Goal: Task Accomplishment & Management: Manage account settings

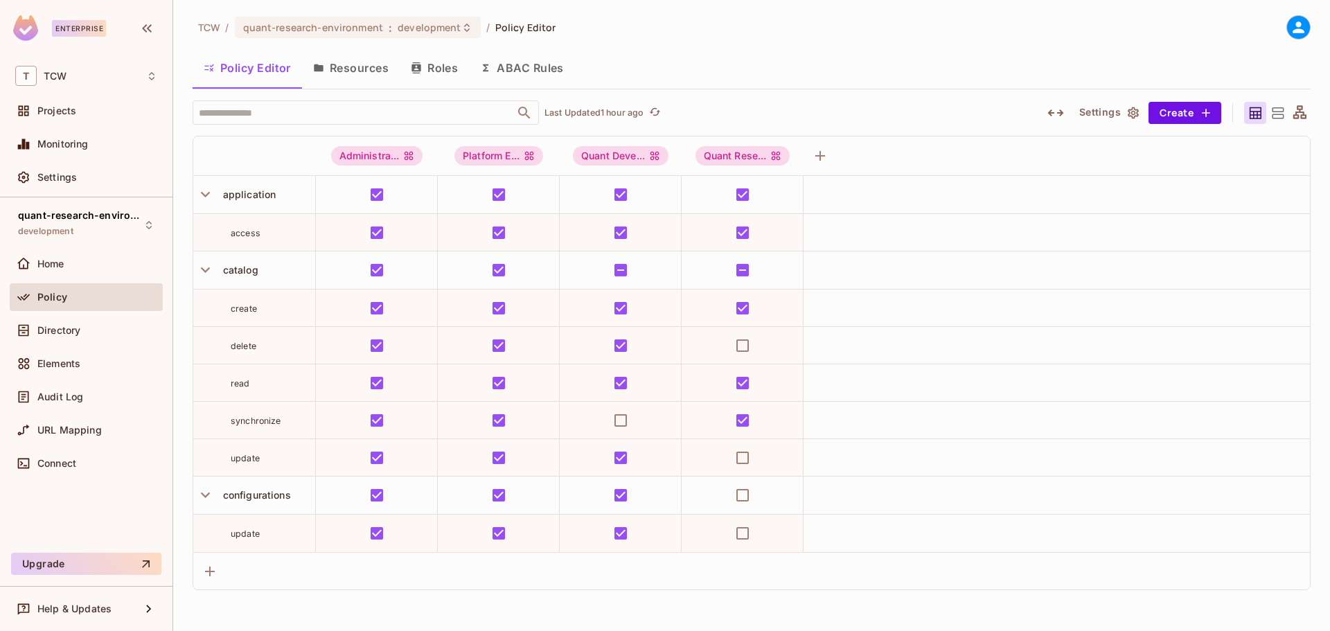
click at [360, 70] on button "Resources" at bounding box center [351, 68] width 98 height 35
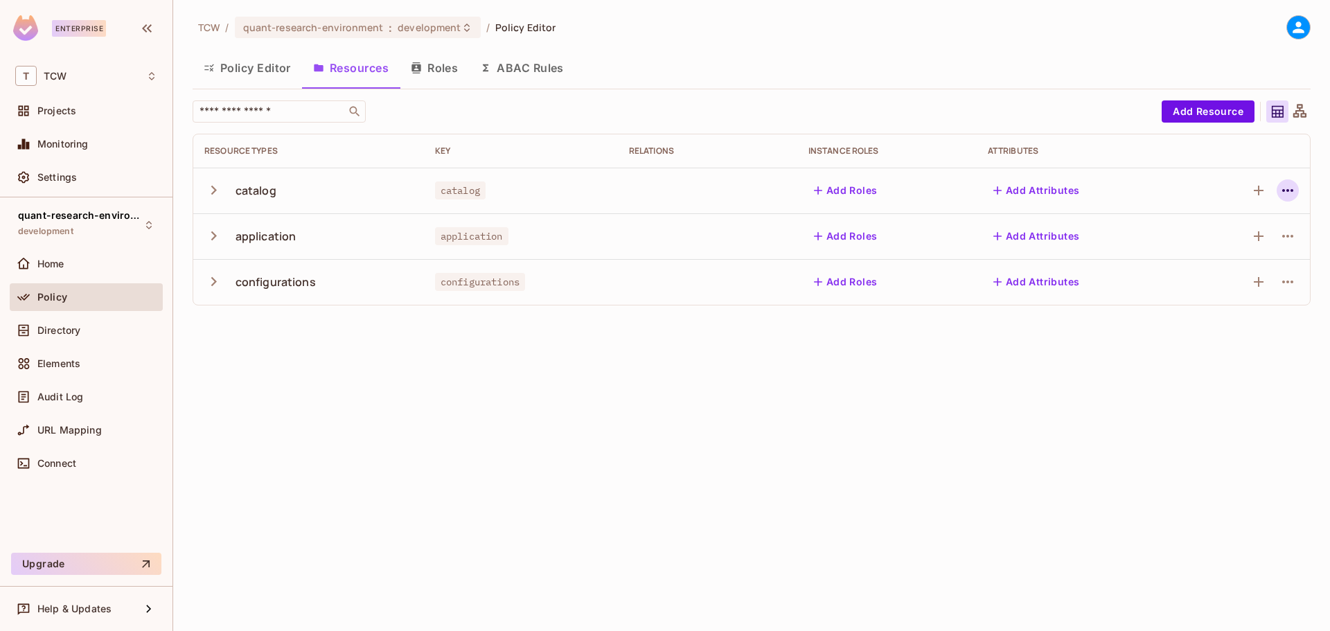
click at [1291, 189] on icon "button" at bounding box center [1288, 190] width 17 height 17
click at [1237, 238] on span "Edit Resource" at bounding box center [1227, 245] width 73 height 22
click at [1286, 188] on icon "button" at bounding box center [1288, 190] width 17 height 17
click at [1233, 247] on div "Edit Resource" at bounding box center [1227, 245] width 65 height 14
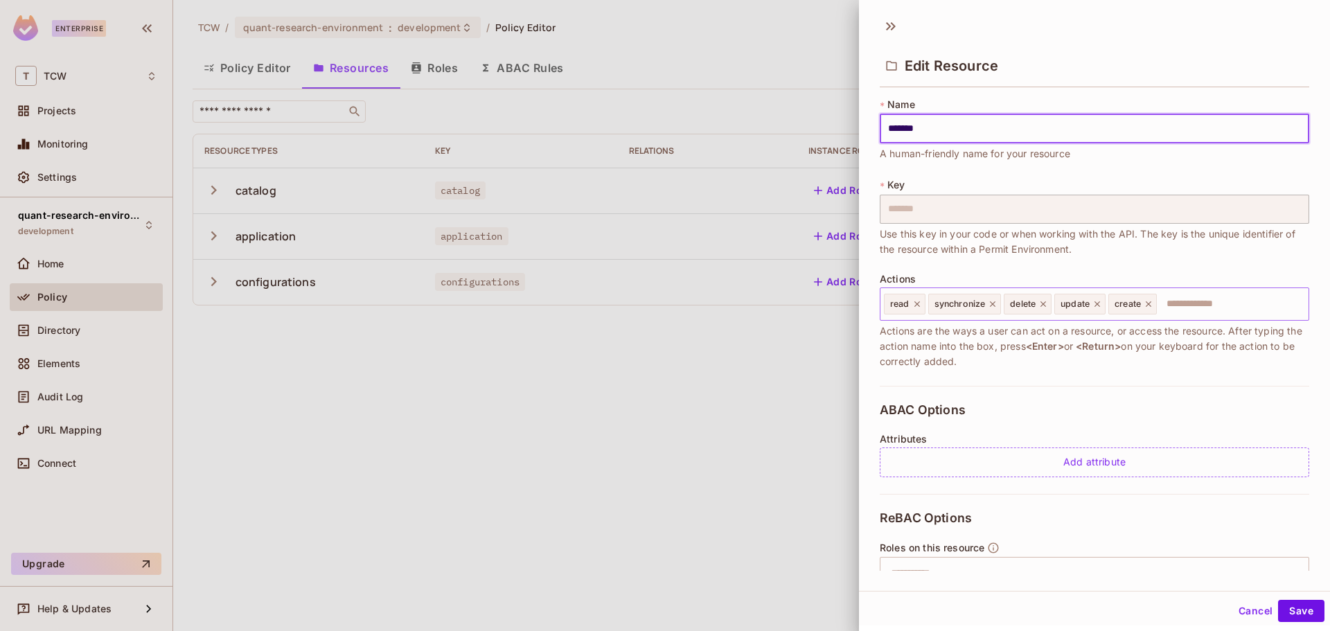
drag, startPoint x: 1172, startPoint y: 305, endPoint x: 1179, endPoint y: 304, distance: 7.0
click at [1173, 305] on input "text" at bounding box center [1231, 304] width 145 height 28
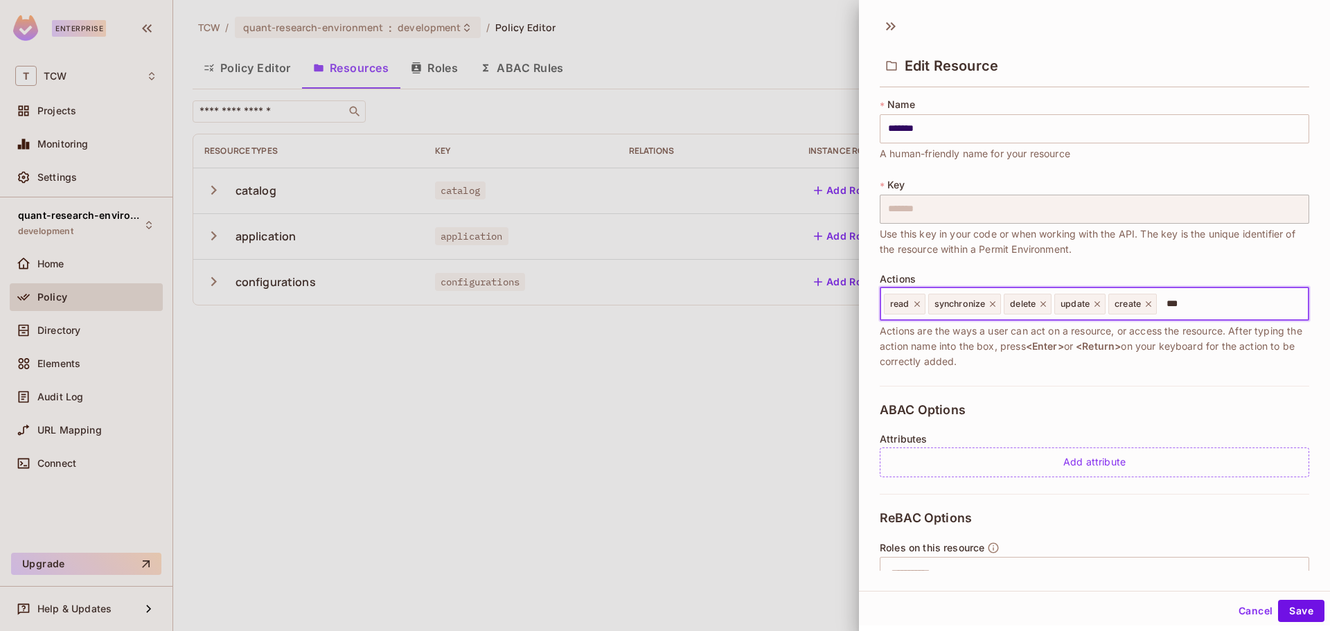
type input "****"
click at [1294, 611] on button "Save" at bounding box center [1301, 611] width 46 height 22
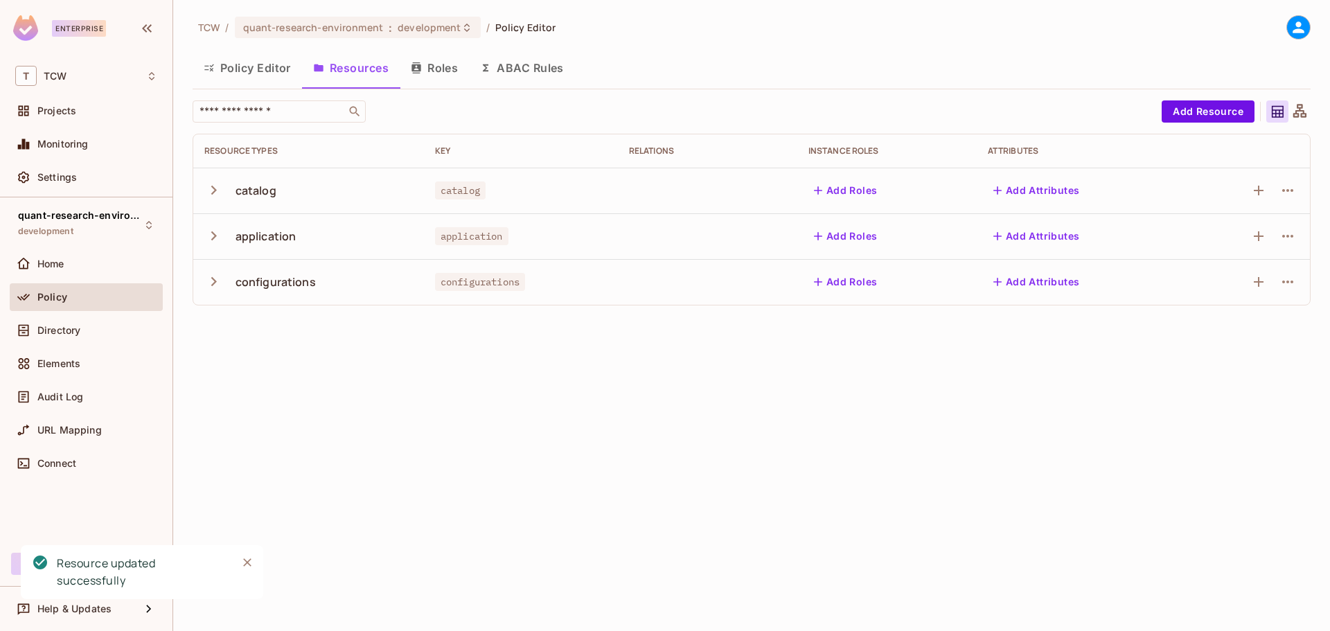
click at [240, 69] on button "Policy Editor" at bounding box center [247, 68] width 109 height 35
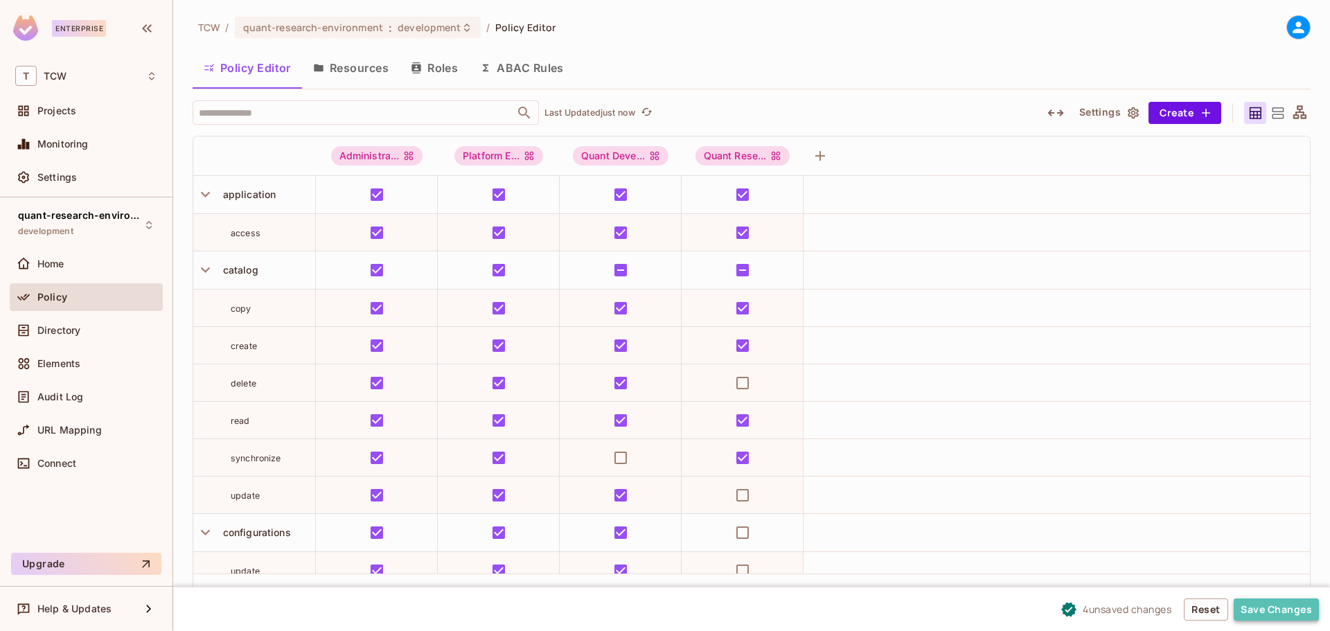
click at [1258, 606] on button "Save Changes" at bounding box center [1276, 610] width 85 height 22
